Goal: Check status: Check status

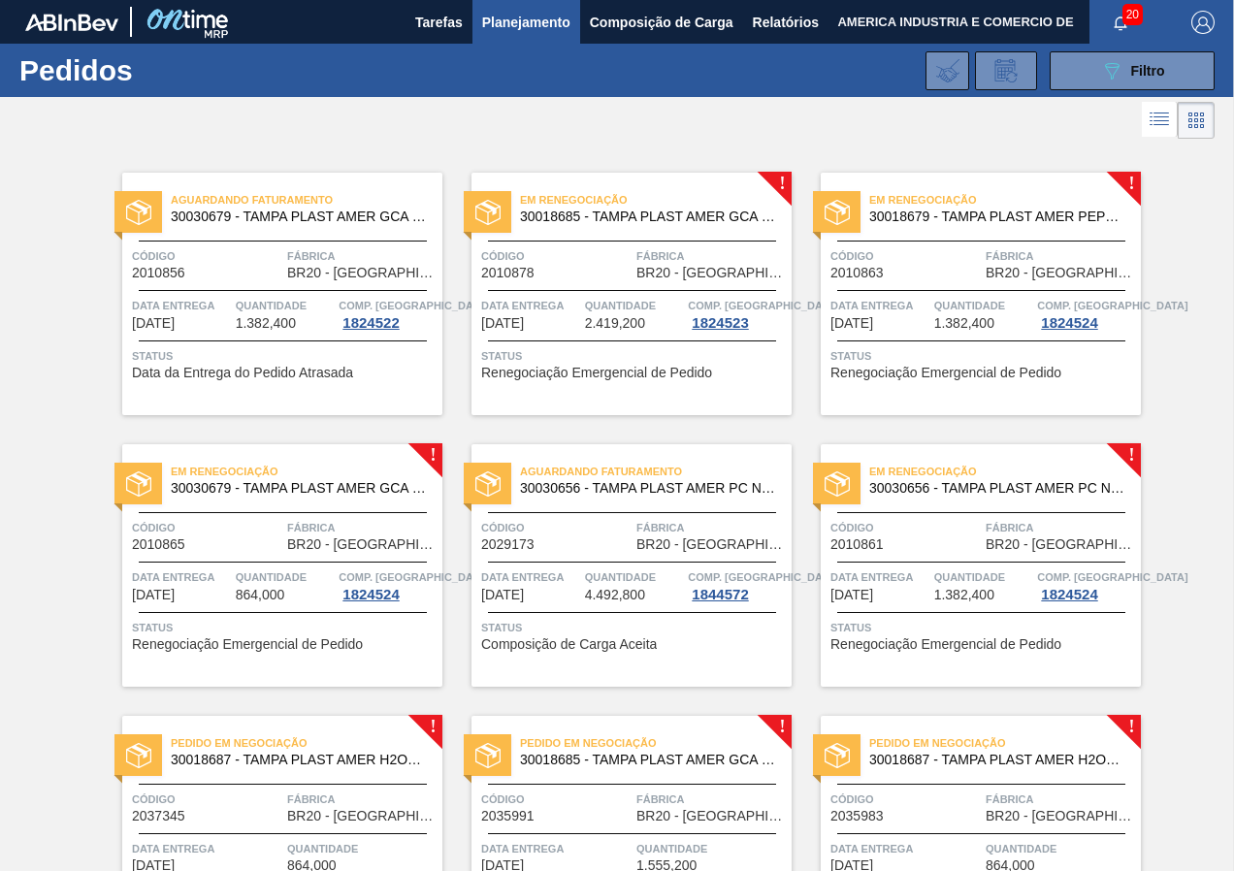
click at [584, 249] on span "Código" at bounding box center [556, 255] width 150 height 19
drag, startPoint x: 58, startPoint y: 362, endPoint x: 61, endPoint y: 389, distance: 27.3
click at [662, 384] on div "Em renegociação 30018685 - TAMPA PLAST AMER GCA S/LINER Código 2010878 Fábrica …" at bounding box center [632, 294] width 320 height 243
